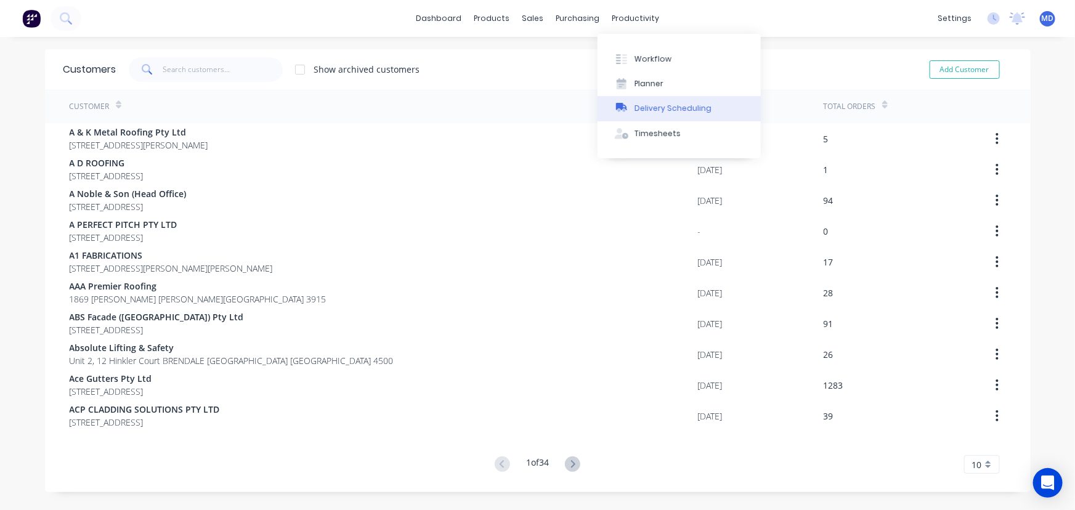
click at [690, 109] on div "Delivery Scheduling" at bounding box center [673, 108] width 77 height 11
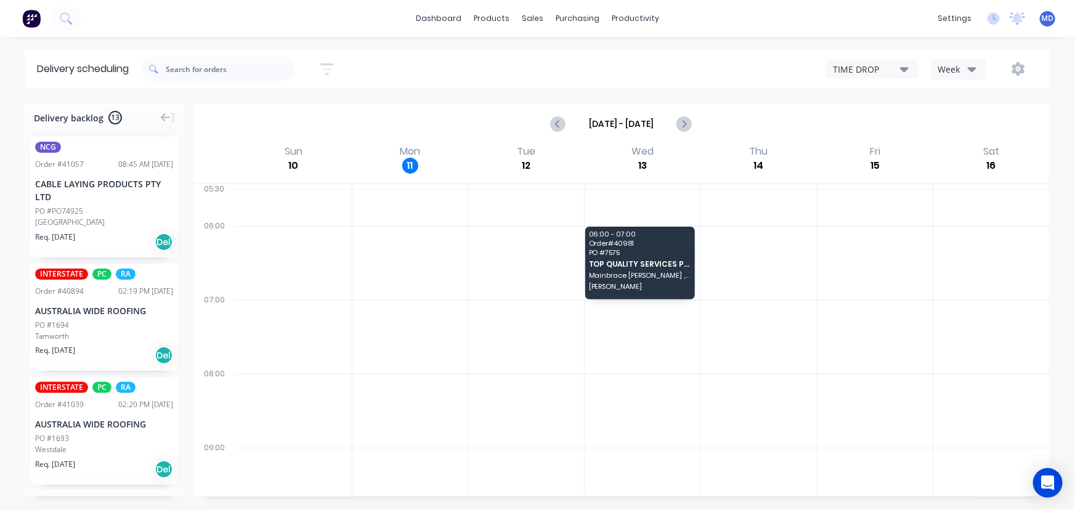
click at [625, 121] on input "[DATE] - [DATE]" at bounding box center [621, 124] width 110 height 18
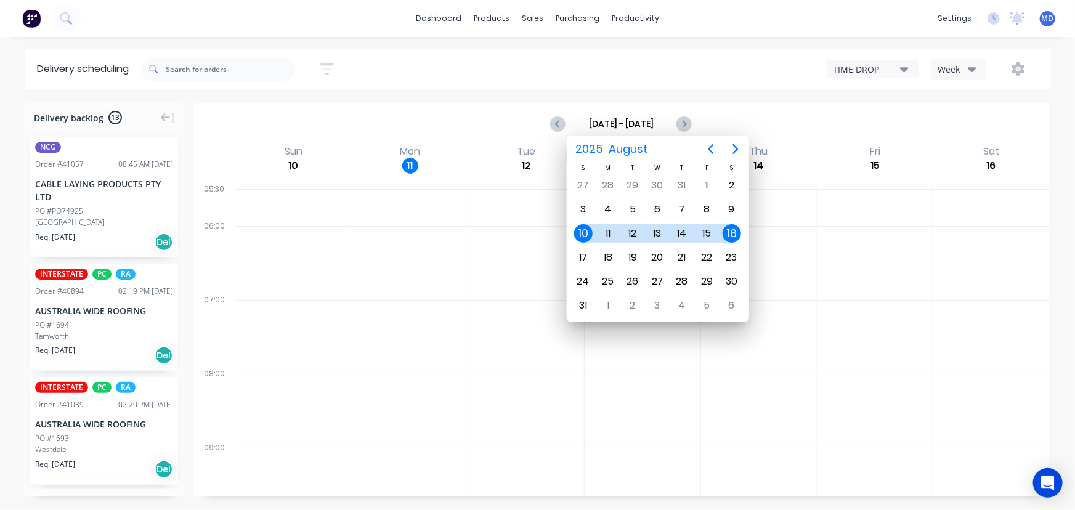
click at [608, 230] on div "11" at bounding box center [608, 233] width 18 height 18
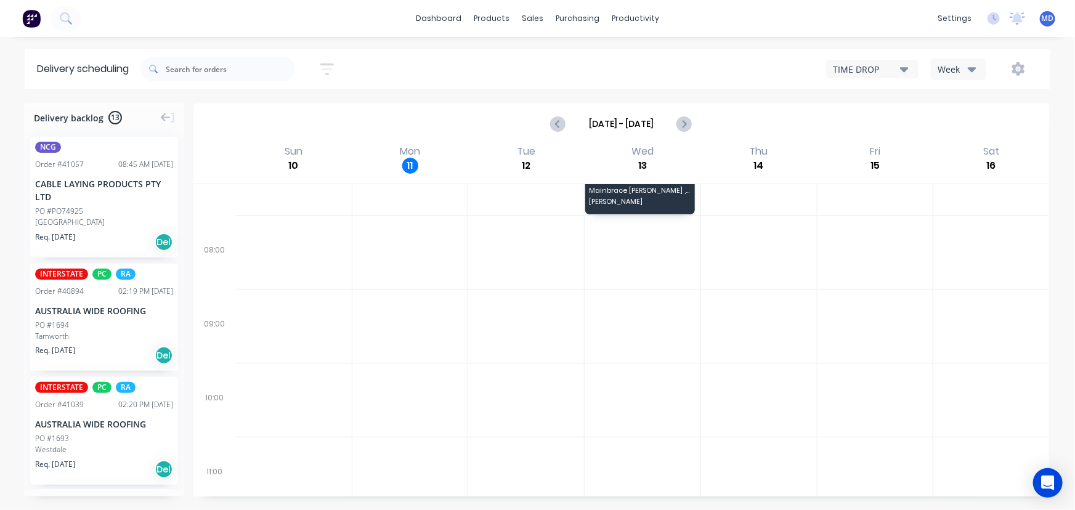
scroll to position [55, 0]
click at [975, 63] on icon "button" at bounding box center [972, 69] width 9 height 14
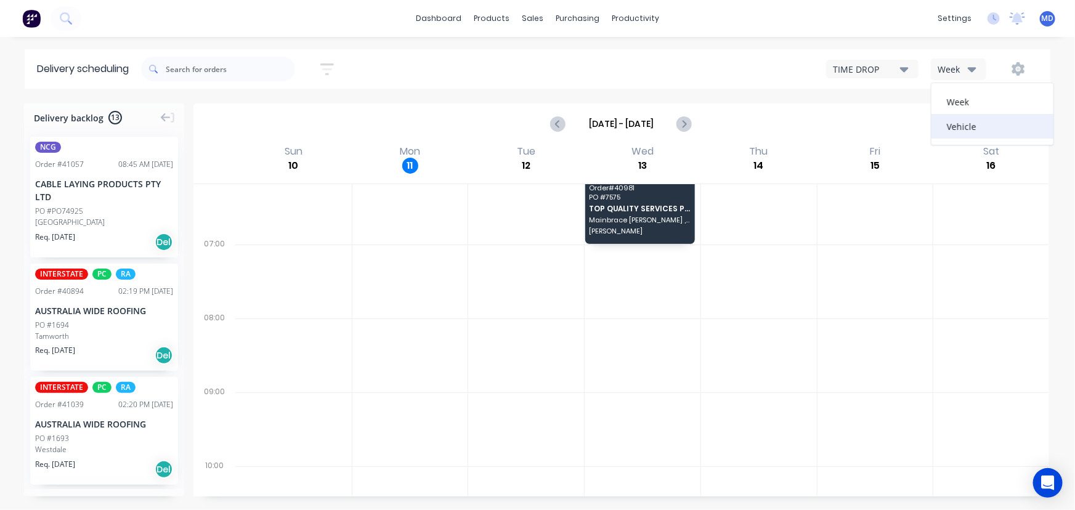
click at [967, 123] on div "Vehicle" at bounding box center [993, 126] width 122 height 25
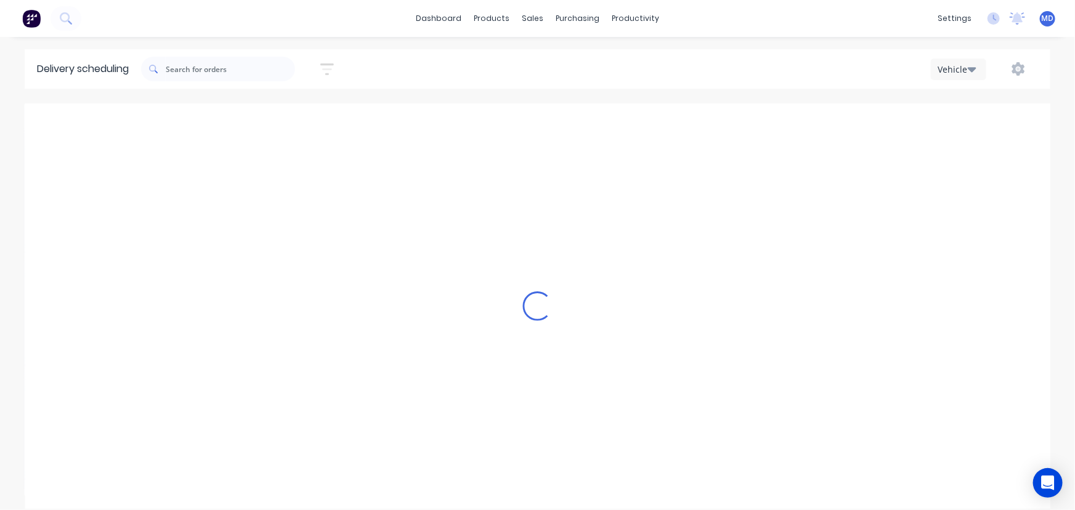
scroll to position [0, 0]
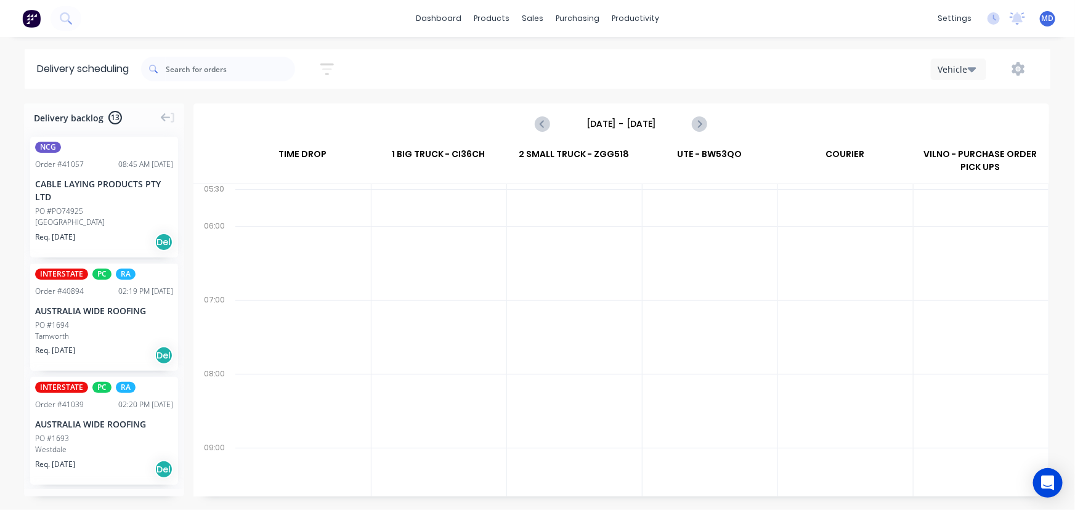
click at [649, 123] on input "[DATE] - [DATE]" at bounding box center [621, 124] width 122 height 18
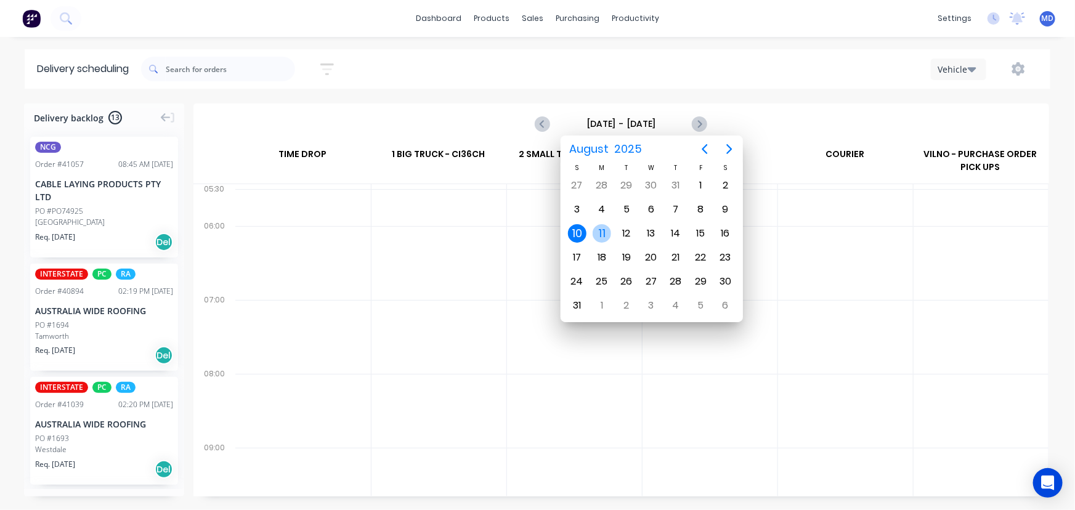
click at [599, 232] on div "11" at bounding box center [602, 233] width 18 height 18
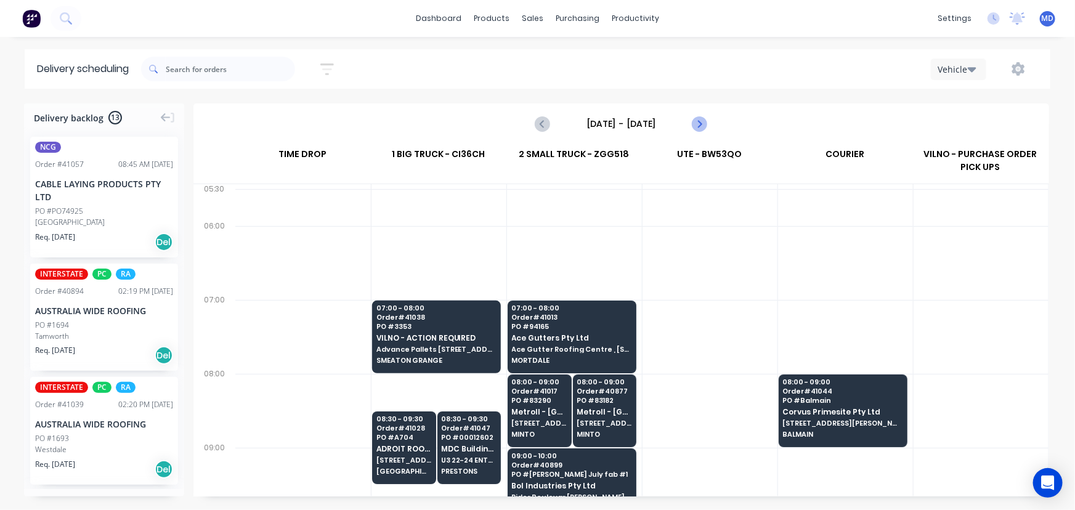
click at [702, 123] on icon "Next page" at bounding box center [699, 123] width 15 height 15
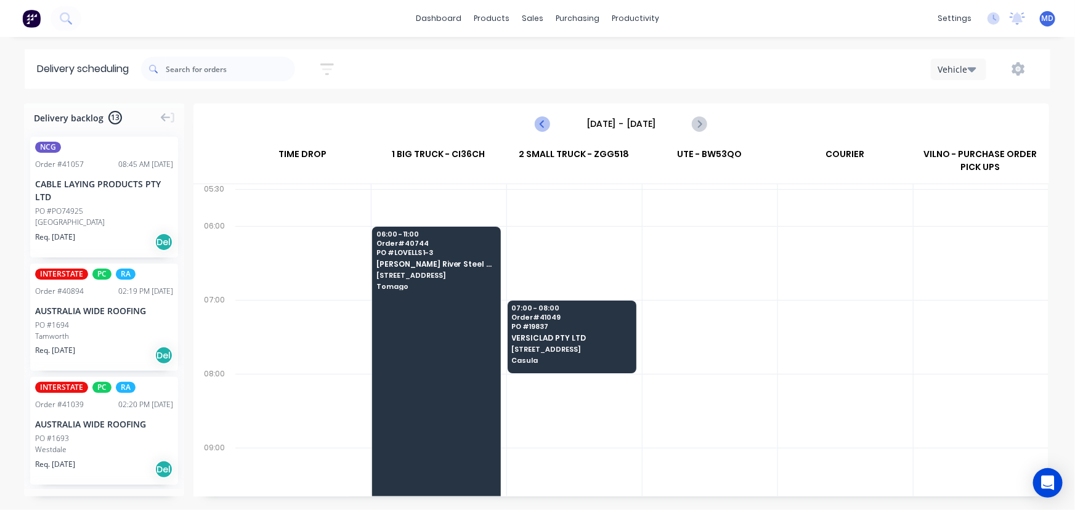
click at [547, 124] on icon "Previous page" at bounding box center [543, 123] width 15 height 15
type input "[DATE] - [DATE]"
